Goal: Navigation & Orientation: Find specific page/section

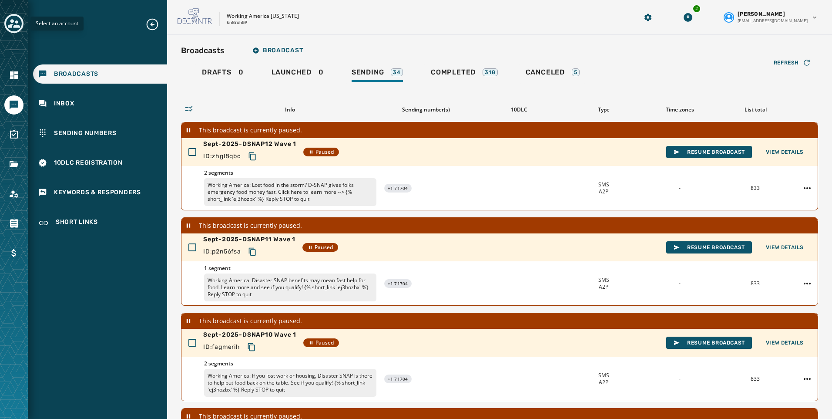
click at [10, 21] on icon "Toggle account select drawer" at bounding box center [14, 23] width 12 height 9
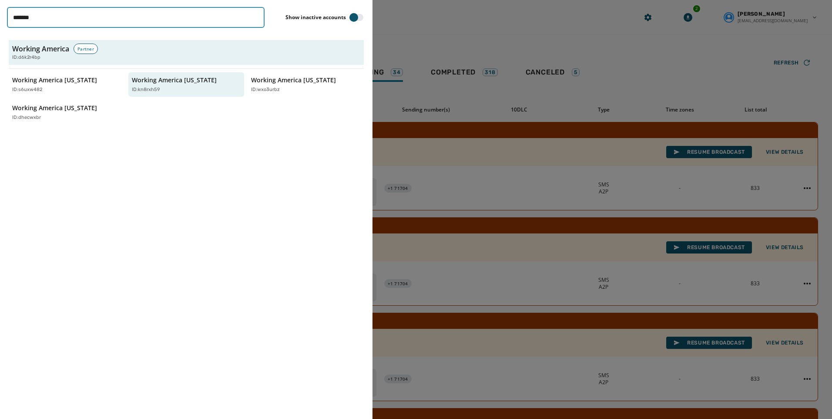
drag, startPoint x: 67, startPoint y: 21, endPoint x: -38, endPoint y: 22, distance: 105.3
click at [0, 22] on html "Broadcasts Inbox Sending Numbers 10DLC Registration Keywords & Responders Short…" at bounding box center [416, 209] width 832 height 419
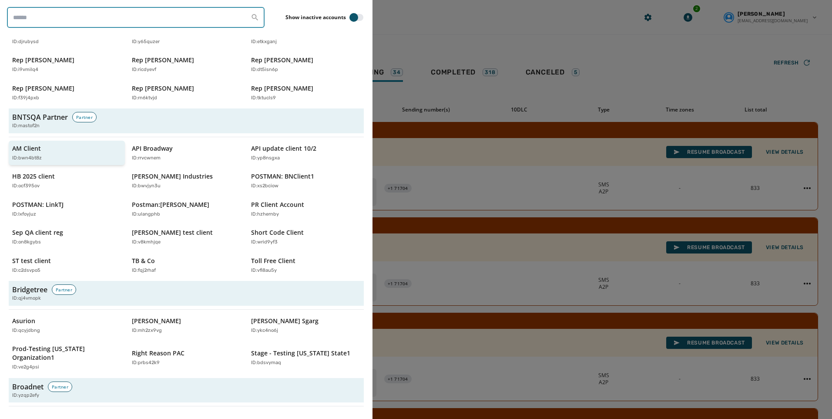
scroll to position [131, 0]
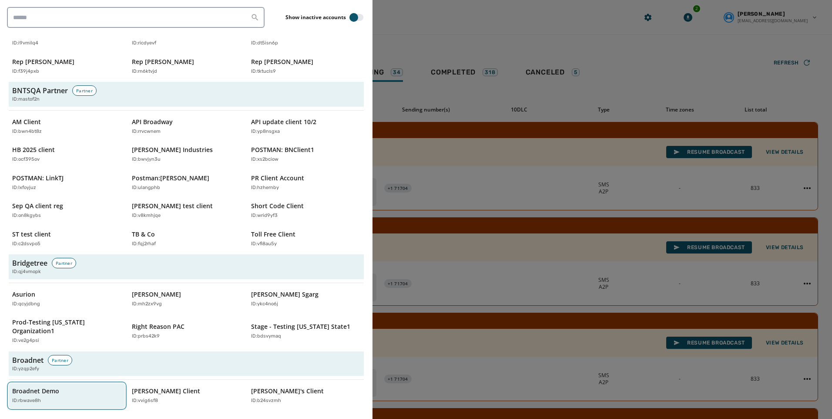
click at [35, 386] on p "Broadnet Demo" at bounding box center [35, 390] width 47 height 9
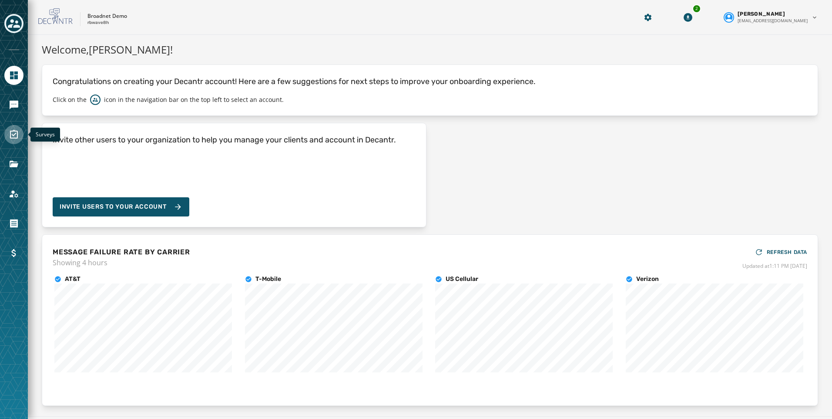
click at [11, 137] on icon "Navigate to Surveys" at bounding box center [14, 134] width 10 height 10
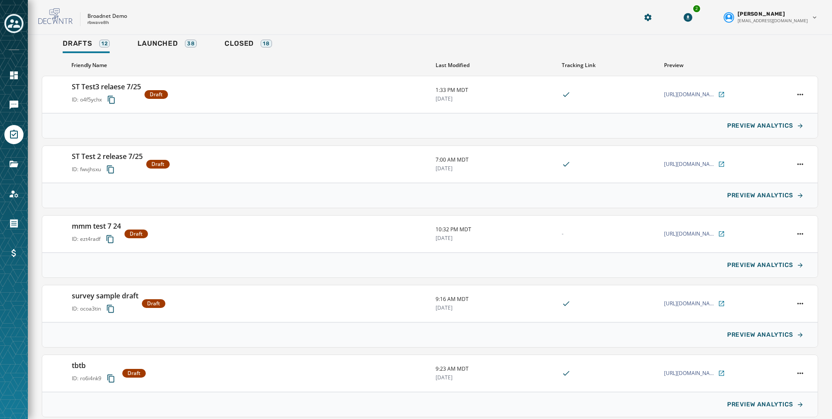
scroll to position [100, 0]
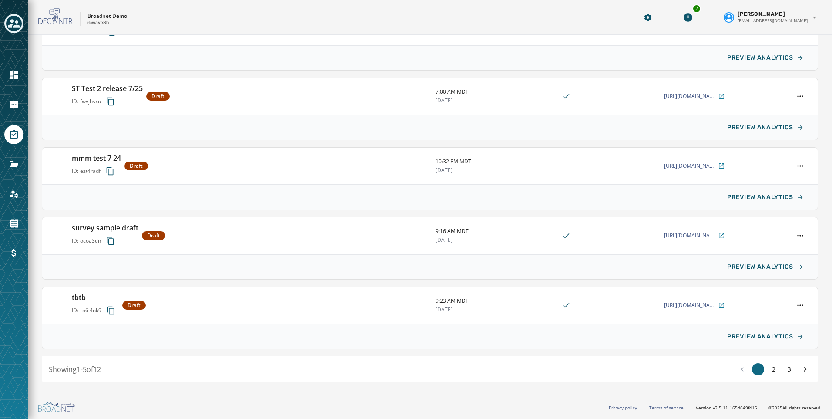
click at [790, 367] on div "1 2 3" at bounding box center [773, 369] width 75 height 12
click at [783, 367] on button "3" at bounding box center [789, 369] width 12 height 12
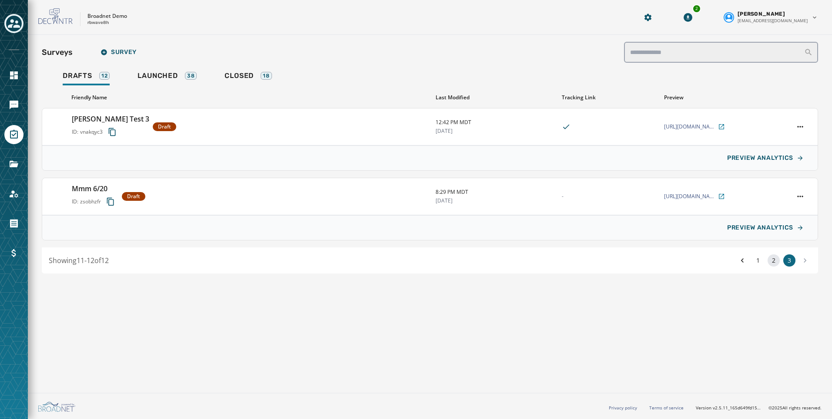
click at [775, 257] on button "2" at bounding box center [774, 260] width 12 height 12
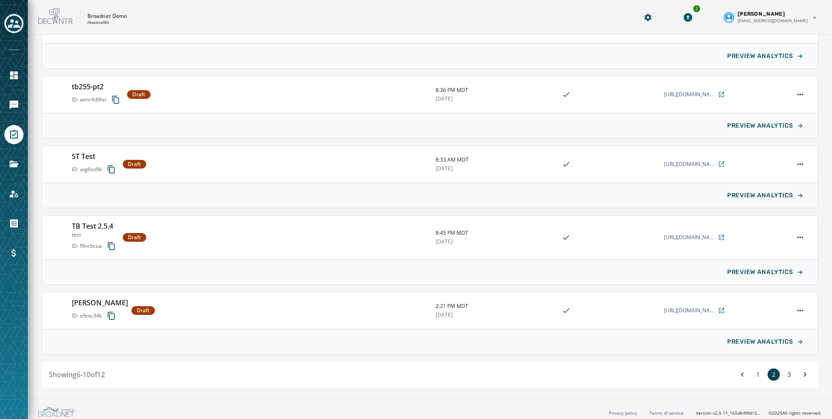
scroll to position [107, 0]
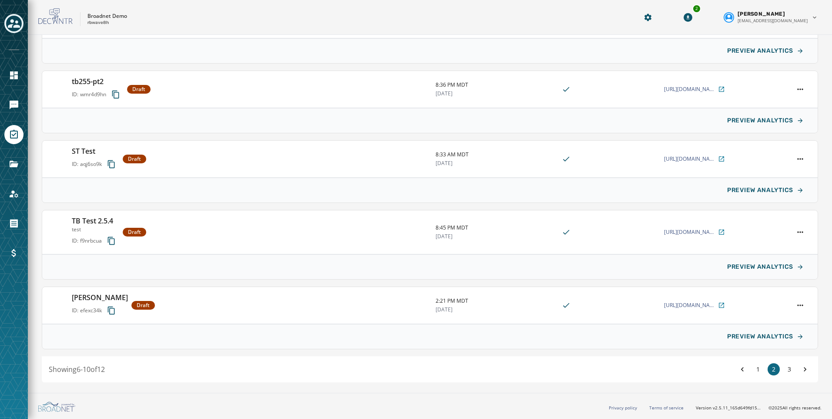
click at [758, 367] on div "1 2 3" at bounding box center [773, 369] width 75 height 12
click at [755, 366] on button "1" at bounding box center [758, 369] width 12 height 12
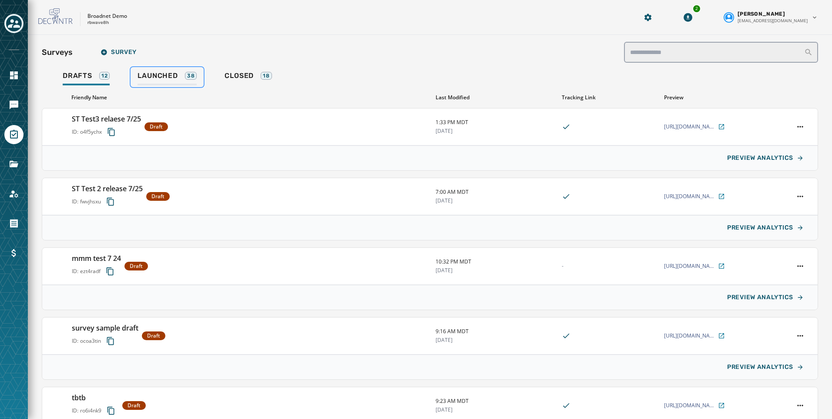
click at [157, 77] on span "Launched" at bounding box center [158, 75] width 40 height 9
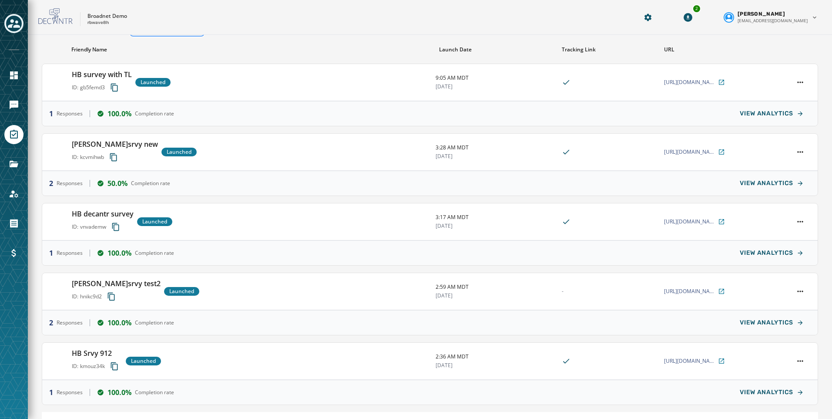
scroll to position [107, 0]
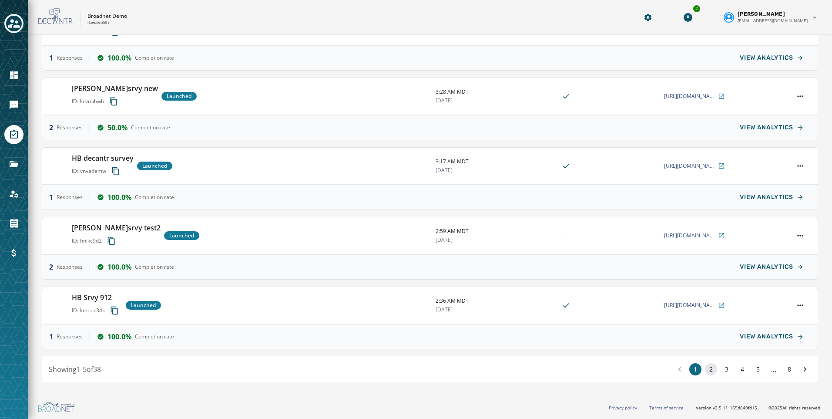
click at [705, 369] on button "2" at bounding box center [711, 369] width 12 height 12
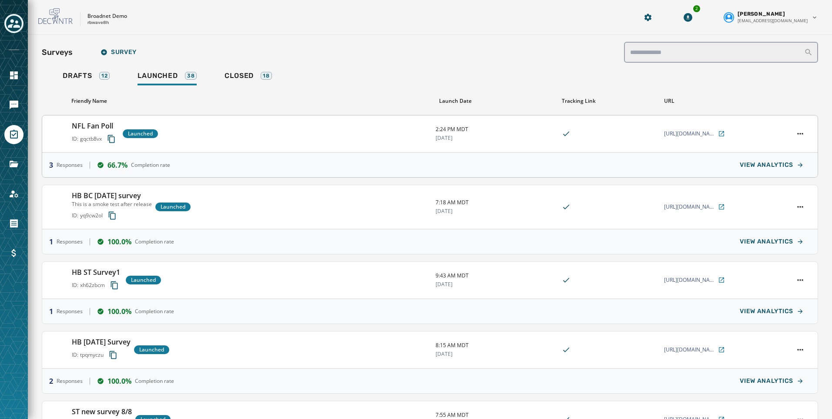
click at [93, 126] on h3 "NFL Fan Poll" at bounding box center [95, 126] width 47 height 10
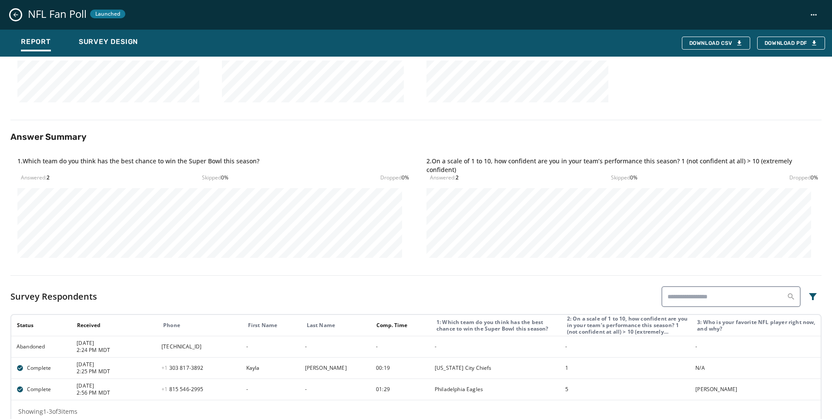
scroll to position [233, 0]
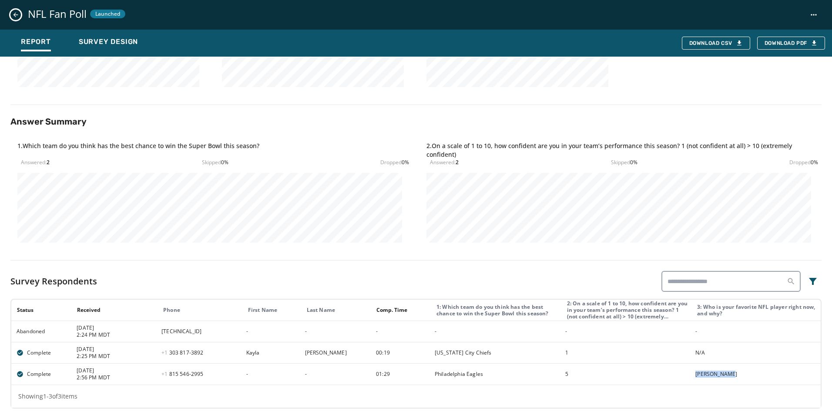
drag, startPoint x: 717, startPoint y: 374, endPoint x: 698, endPoint y: 374, distance: 18.7
click at [698, 374] on td "[PERSON_NAME]" at bounding box center [755, 373] width 131 height 21
click at [665, 367] on td "5" at bounding box center [625, 373] width 131 height 21
drag, startPoint x: 724, startPoint y: 376, endPoint x: 685, endPoint y: 375, distance: 39.2
click at [685, 375] on tr "Complete [DATE] 2:56 PM MDT [PHONE_NUMBER] - 2995 - - 01:29 Philadelphia Eagles…" at bounding box center [415, 373] width 809 height 21
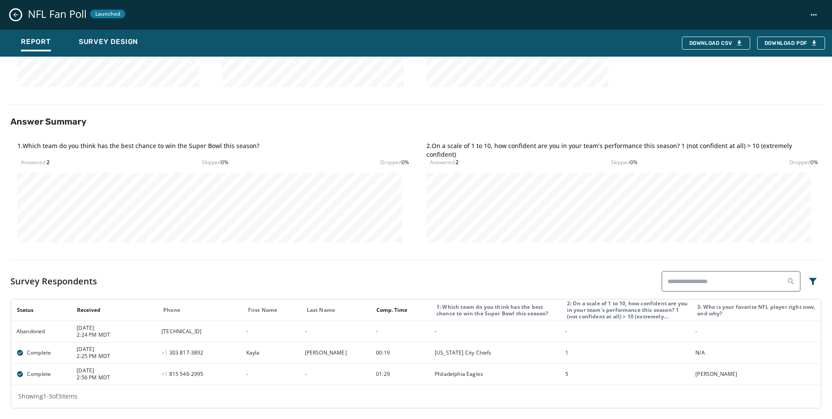
click at [736, 376] on div "[PERSON_NAME]" at bounding box center [757, 373] width 125 height 7
drag, startPoint x: 708, startPoint y: 373, endPoint x: 524, endPoint y: 370, distance: 184.1
click at [555, 373] on tr "Complete [DATE] 2:56 PM MDT [PHONE_NUMBER] - 2995 - - 01:29 Philadelphia Eagles…" at bounding box center [415, 373] width 809 height 21
click at [695, 369] on td "[PERSON_NAME]" at bounding box center [755, 373] width 131 height 21
drag, startPoint x: 730, startPoint y: 371, endPoint x: 661, endPoint y: 376, distance: 69.3
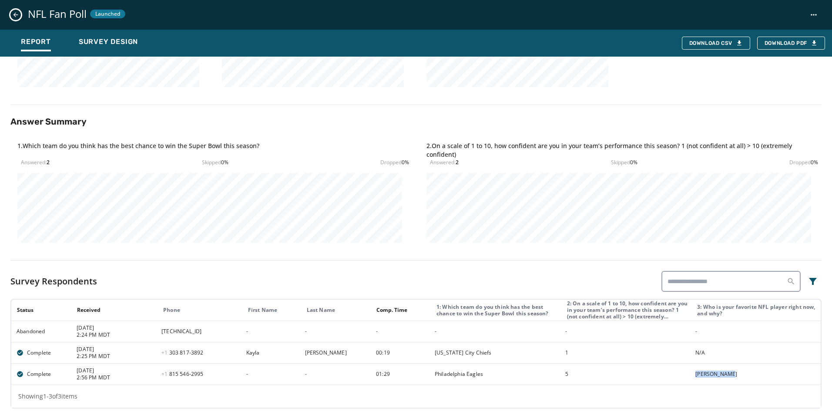
click at [661, 376] on tr "Complete [DATE] 2:56 PM MDT [PHONE_NUMBER] - 2995 - - 01:29 Philadelphia Eagles…" at bounding box center [415, 373] width 809 height 21
click at [632, 362] on td "1" at bounding box center [625, 352] width 131 height 21
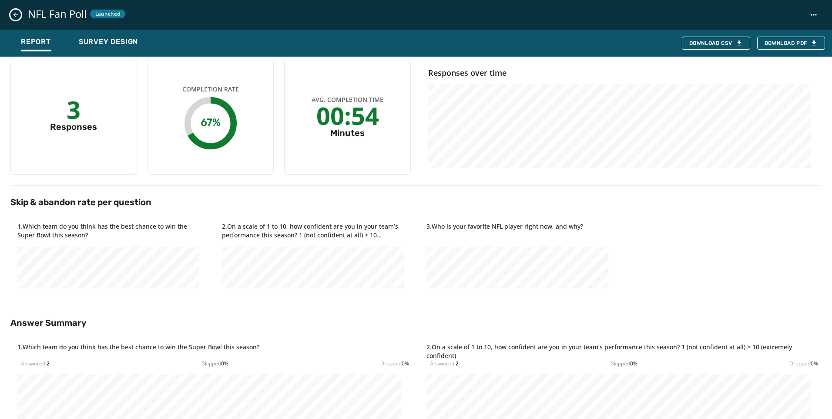
scroll to position [0, 0]
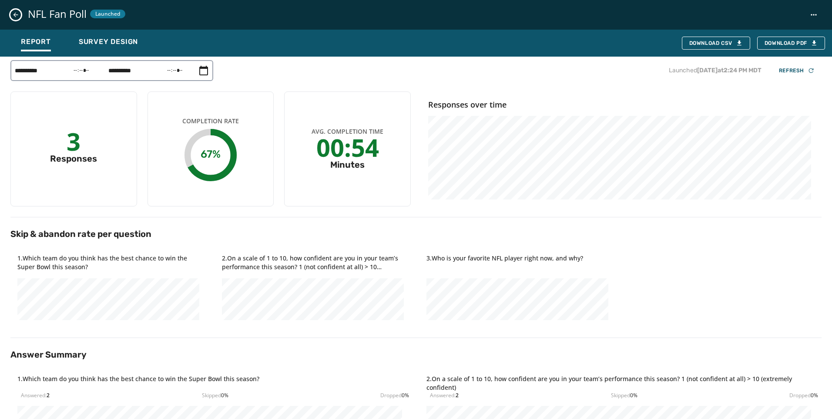
click at [21, 17] on div "NFL Fan Poll Launched" at bounding box center [416, 15] width 832 height 30
click at [15, 13] on icon "Close survey details drawer" at bounding box center [15, 14] width 7 height 7
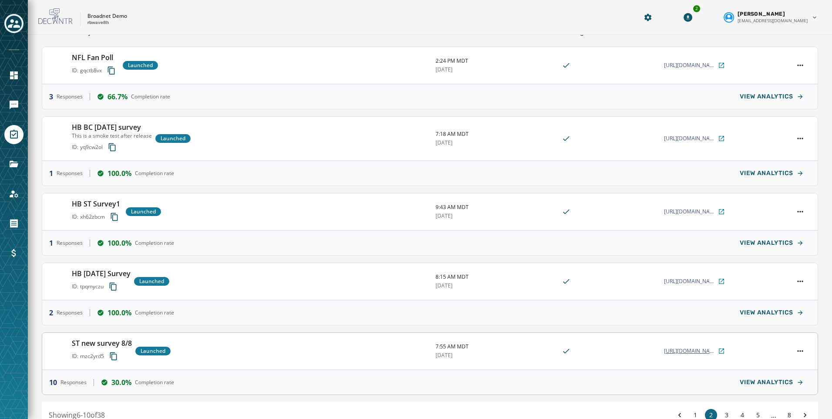
scroll to position [114, 0]
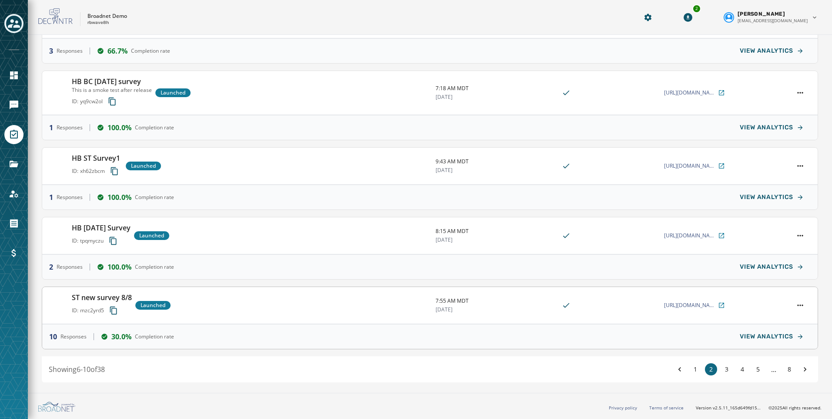
drag, startPoint x: 690, startPoint y: 371, endPoint x: 708, endPoint y: 316, distance: 57.8
click at [690, 371] on button "1" at bounding box center [695, 369] width 12 height 12
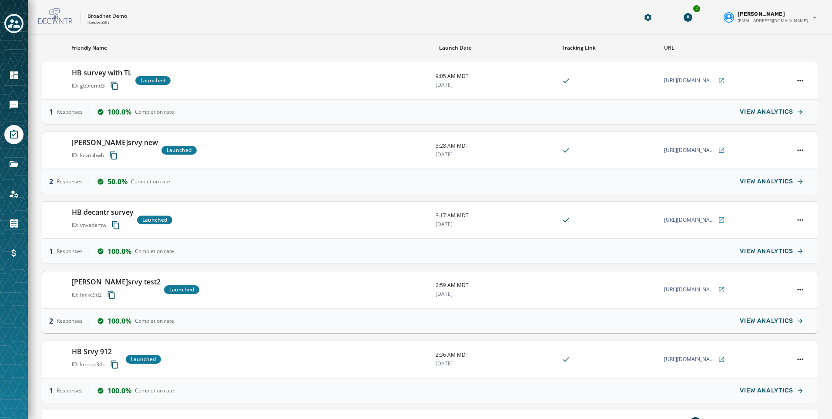
scroll to position [107, 0]
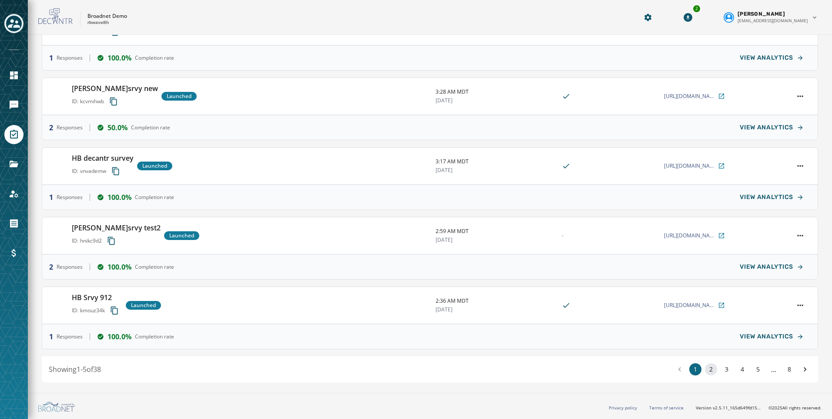
click at [706, 372] on button "2" at bounding box center [711, 369] width 12 height 12
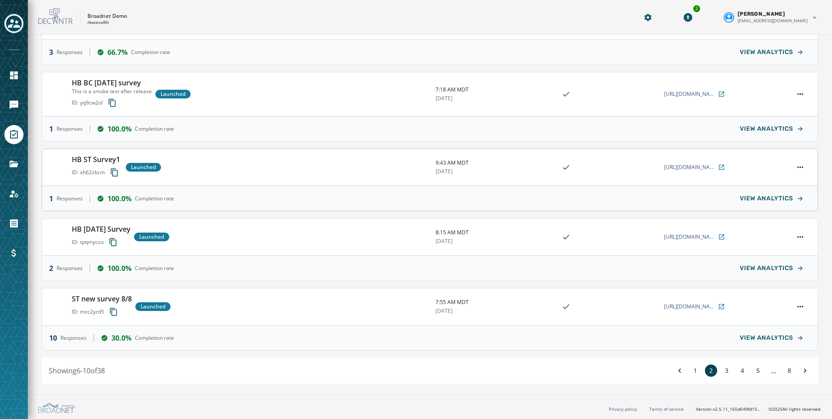
scroll to position [114, 0]
click at [721, 368] on button "3" at bounding box center [727, 369] width 12 height 12
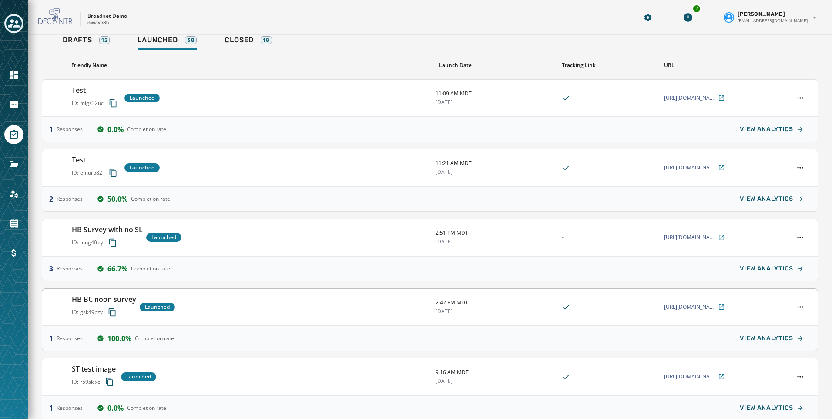
scroll to position [20, 0]
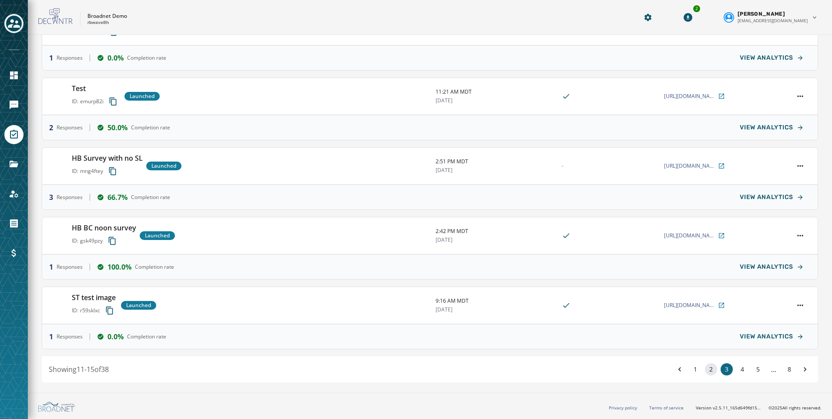
click at [707, 369] on button "2" at bounding box center [711, 369] width 12 height 12
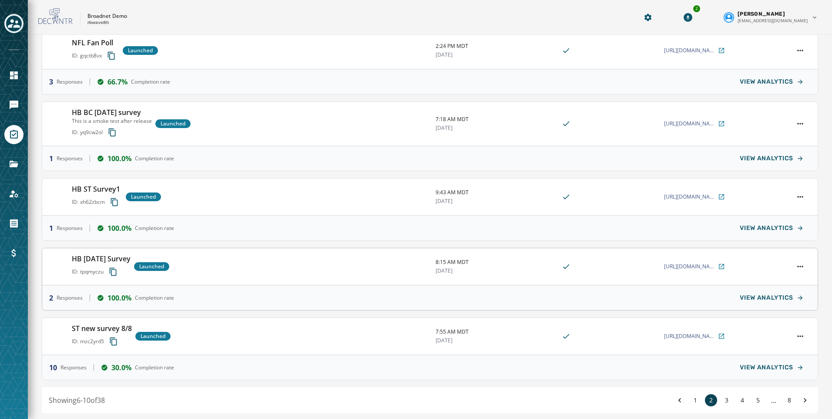
scroll to position [114, 0]
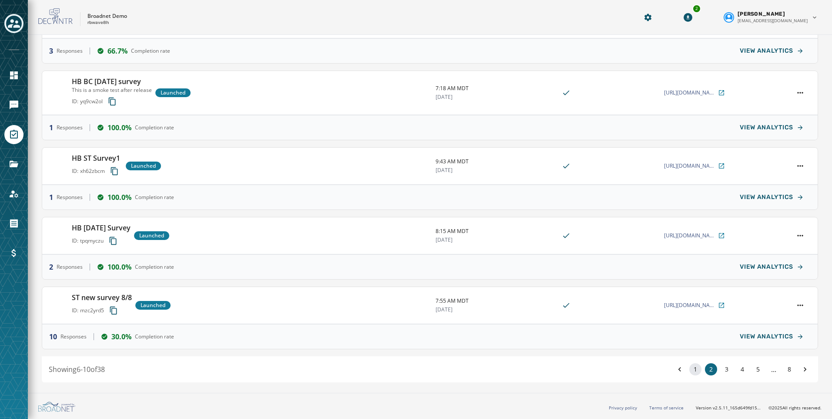
click at [689, 368] on button "1" at bounding box center [695, 369] width 12 height 12
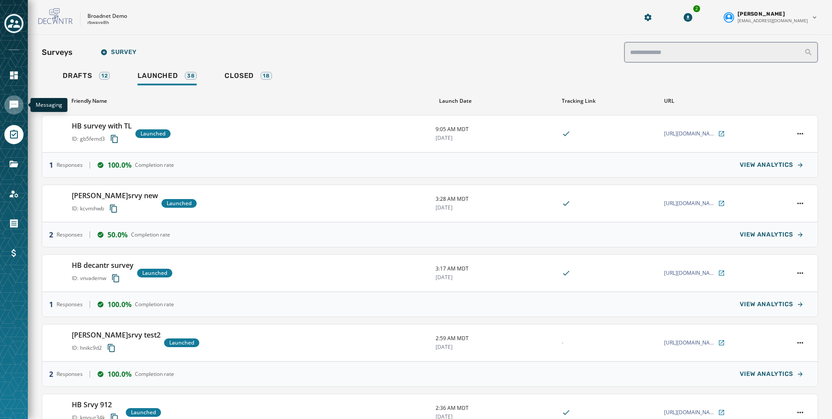
click at [14, 101] on icon "Navigate to Messaging" at bounding box center [14, 105] width 9 height 9
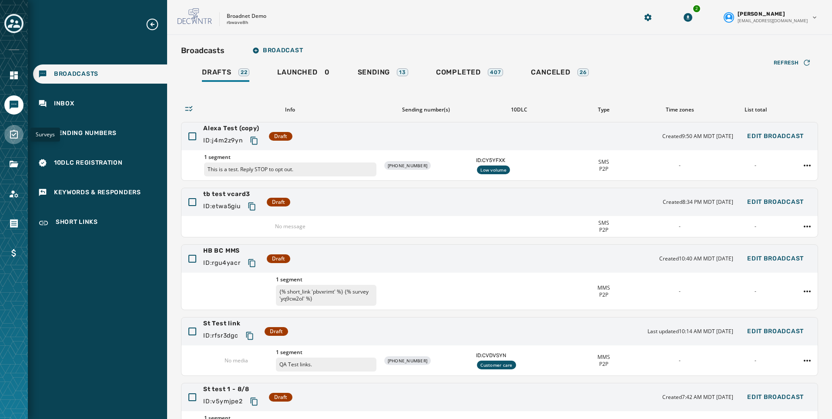
click at [10, 132] on icon "Navigate to Surveys" at bounding box center [14, 134] width 8 height 9
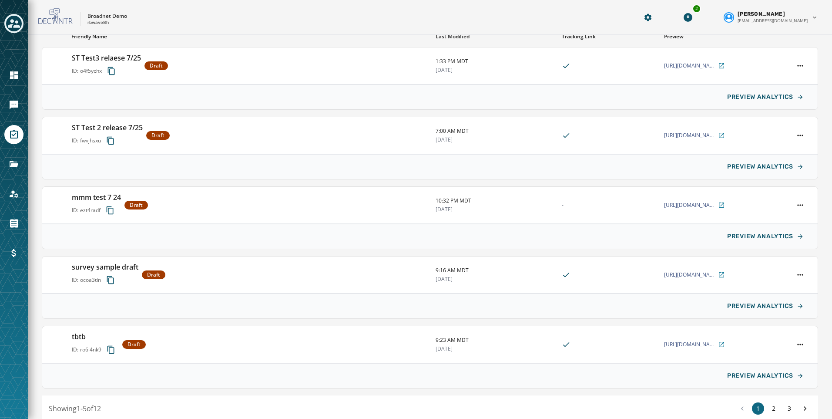
scroll to position [87, 0]
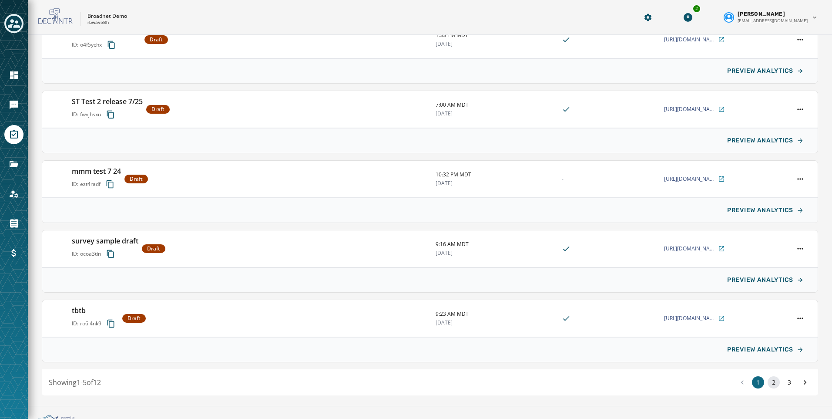
click at [771, 383] on button "2" at bounding box center [774, 382] width 12 height 12
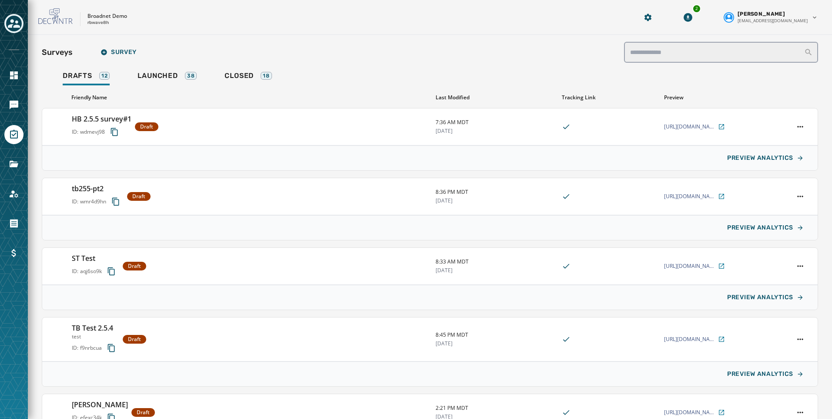
scroll to position [107, 0]
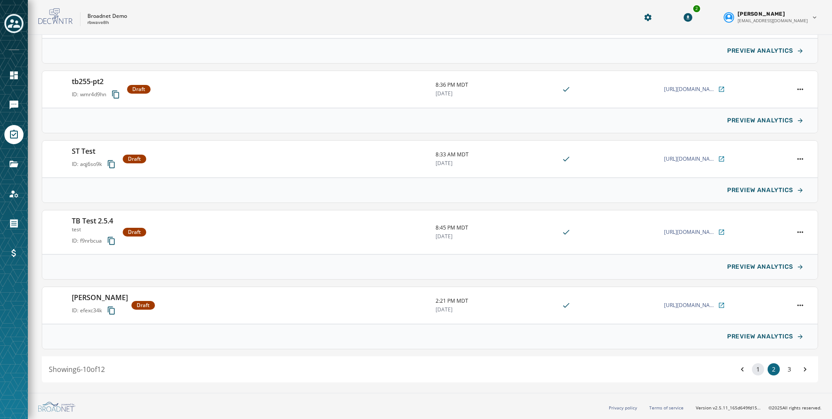
click at [752, 371] on button "1" at bounding box center [758, 369] width 12 height 12
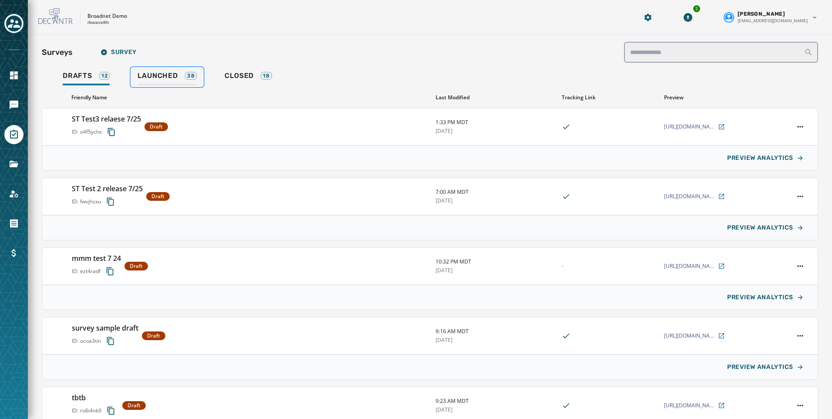
click at [161, 75] on span "Launched" at bounding box center [158, 75] width 40 height 9
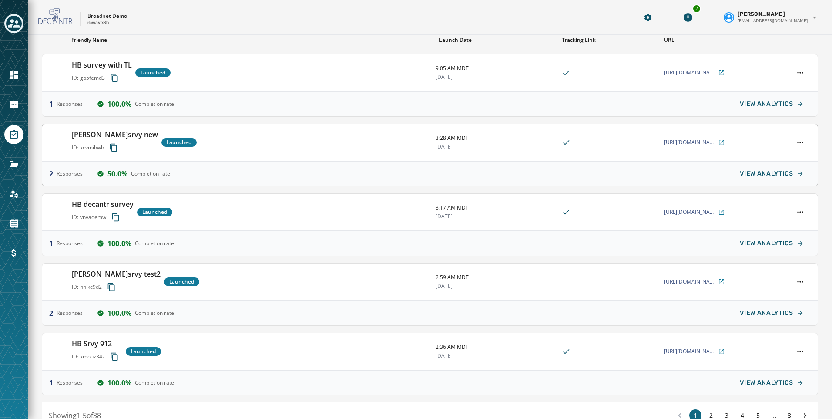
scroll to position [87, 0]
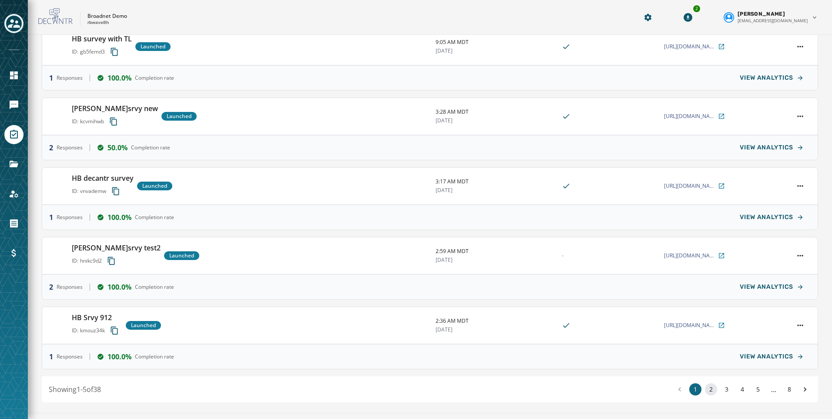
click at [705, 389] on button "2" at bounding box center [711, 389] width 12 height 12
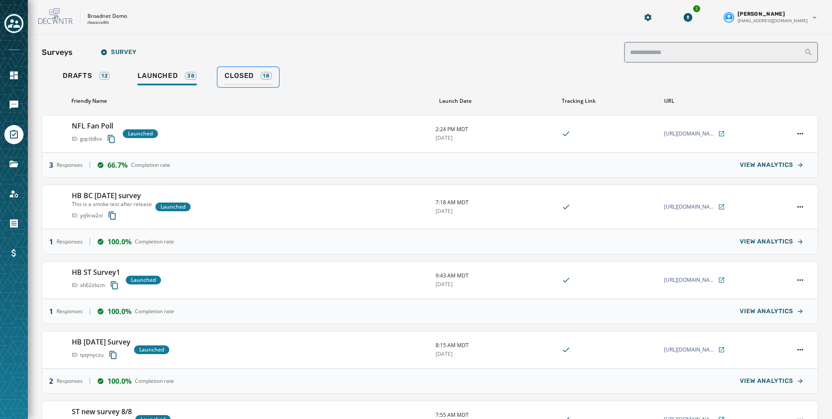
click at [226, 70] on link "Closed 18" at bounding box center [248, 77] width 61 height 20
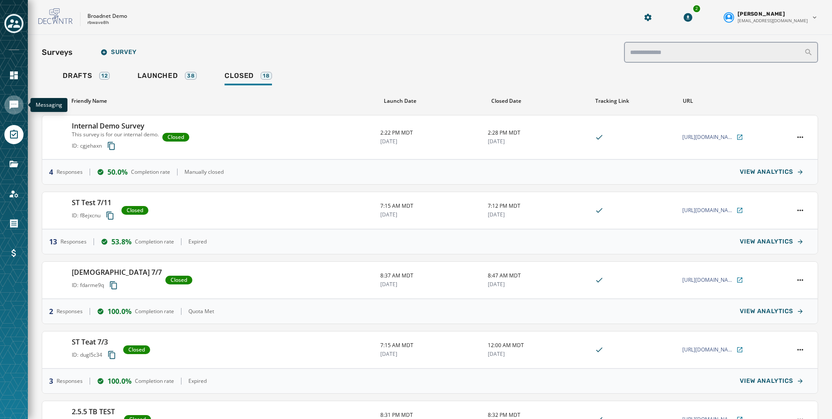
click at [11, 105] on icon "Navigate to Messaging" at bounding box center [14, 105] width 9 height 9
